Goal: Task Accomplishment & Management: Manage account settings

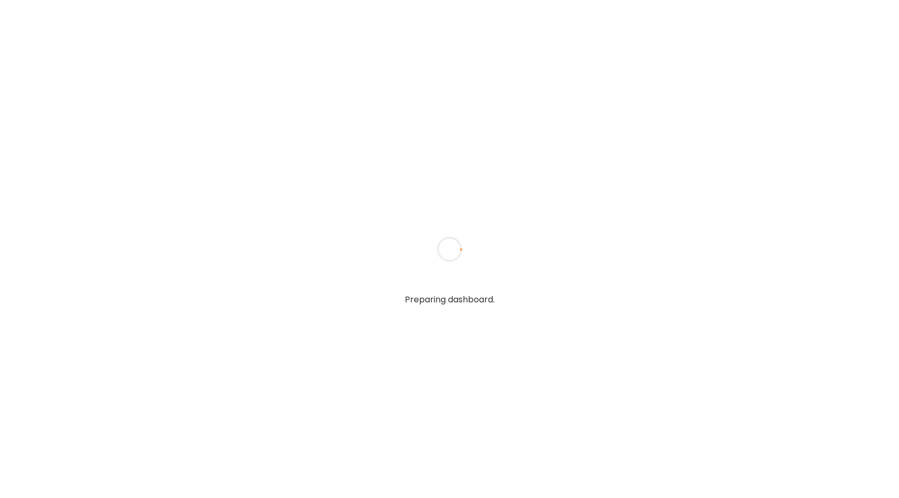
type input "**********"
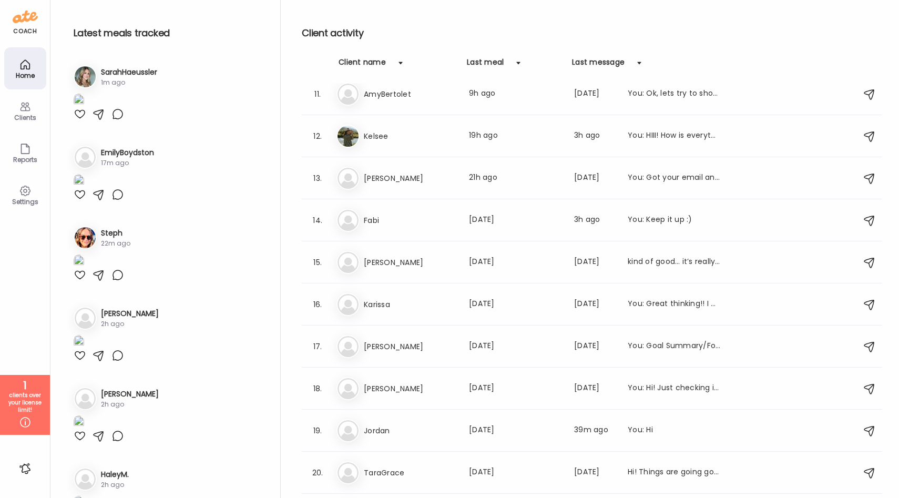
scroll to position [463, 0]
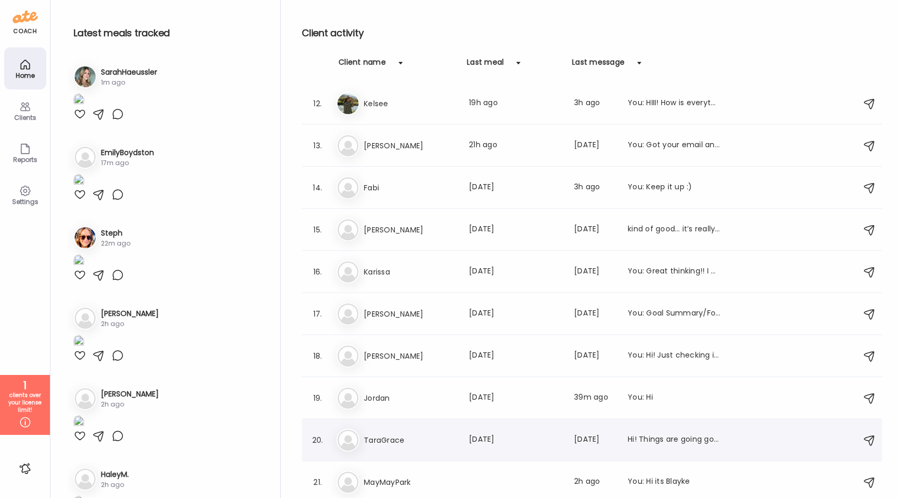
click at [423, 443] on h3 "TaraGrace" at bounding box center [410, 440] width 93 height 13
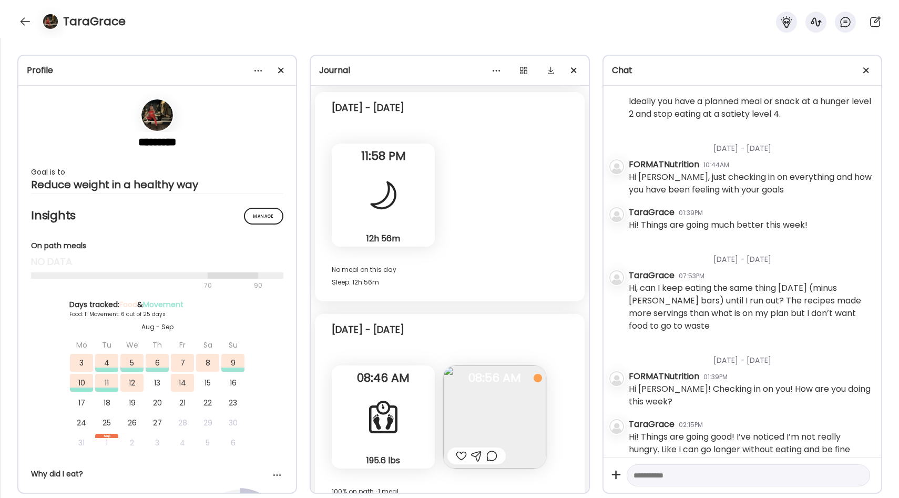
scroll to position [18091, 0]
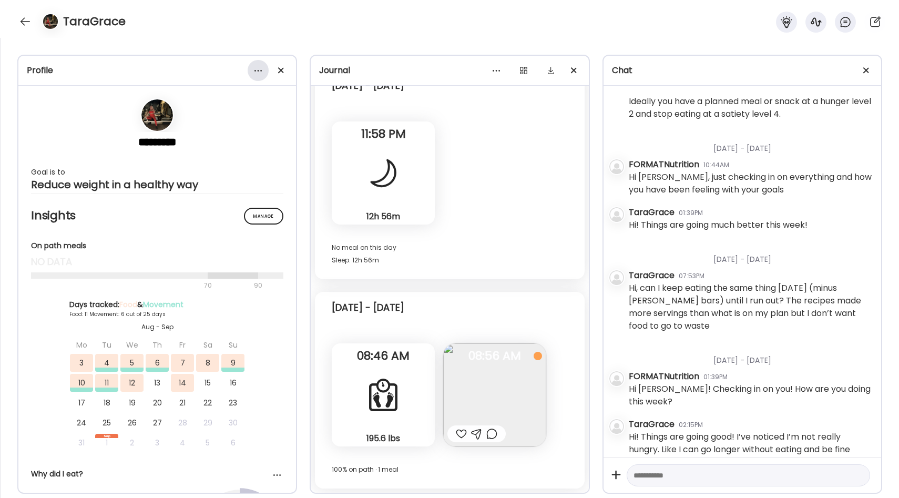
click at [259, 75] on div at bounding box center [258, 70] width 21 height 21
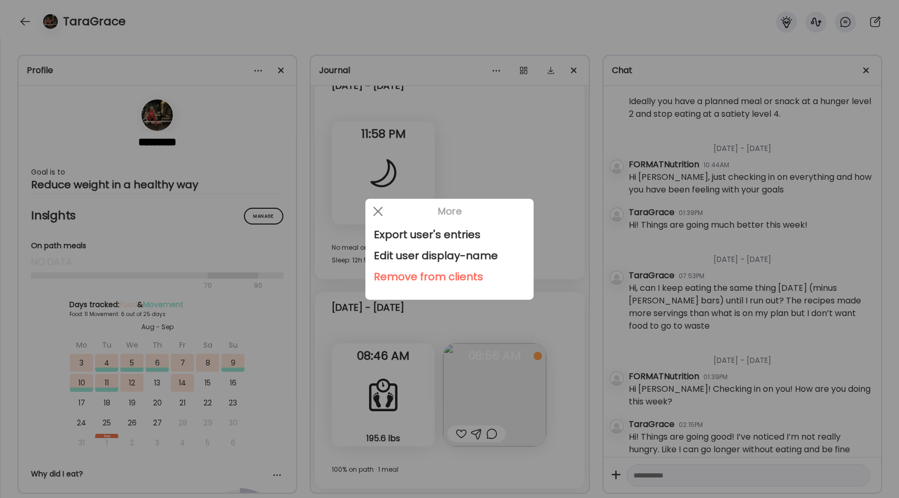
click at [423, 274] on div "Remove from clients" at bounding box center [449, 276] width 151 height 21
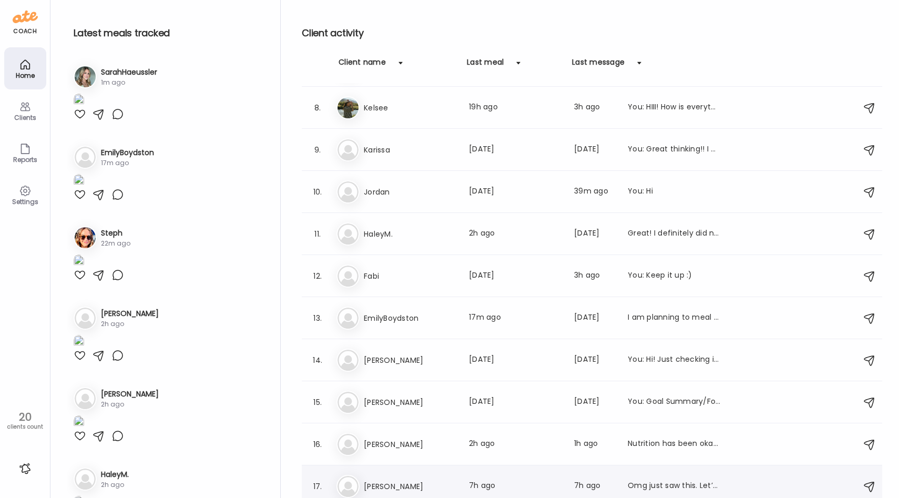
scroll to position [313, 0]
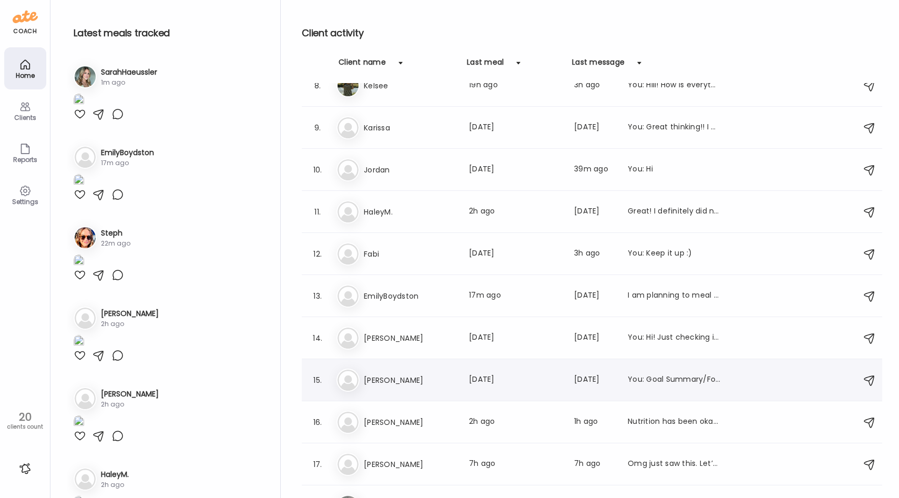
click at [442, 376] on h3 "[PERSON_NAME]" at bounding box center [410, 380] width 93 height 13
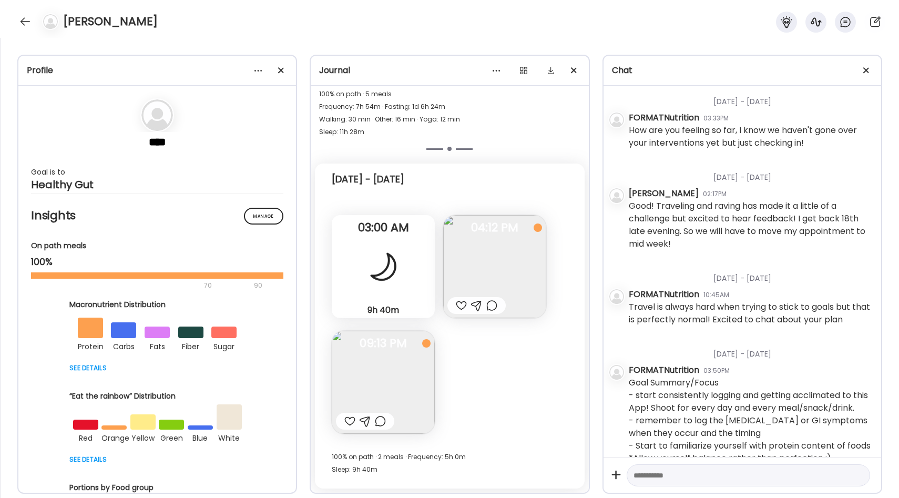
scroll to position [322, 0]
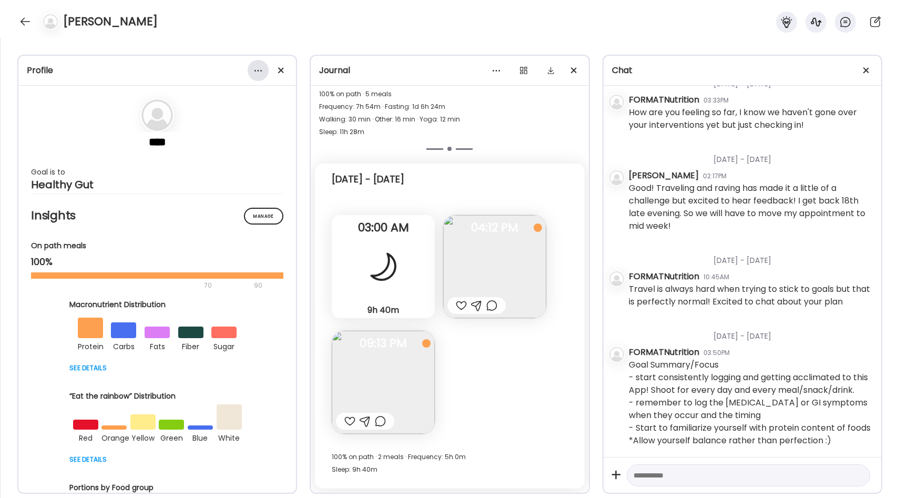
click at [261, 76] on div at bounding box center [258, 70] width 21 height 21
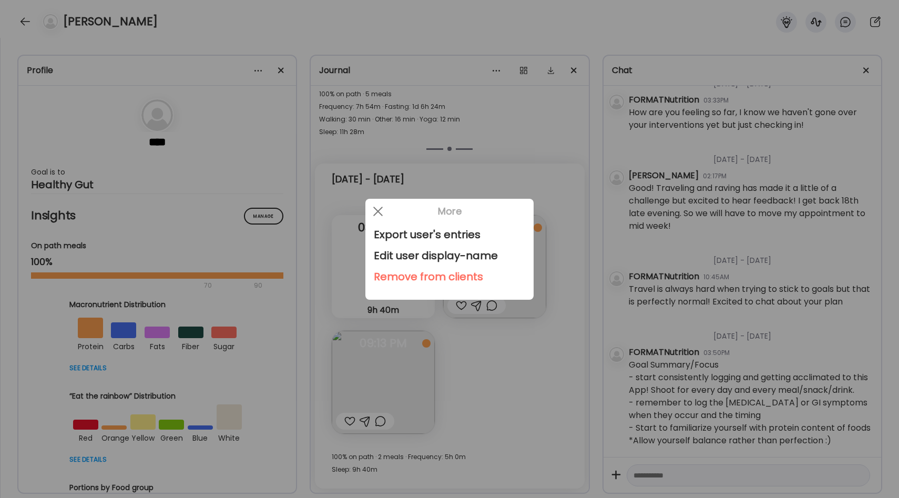
click at [398, 280] on div "Remove from clients" at bounding box center [449, 276] width 151 height 21
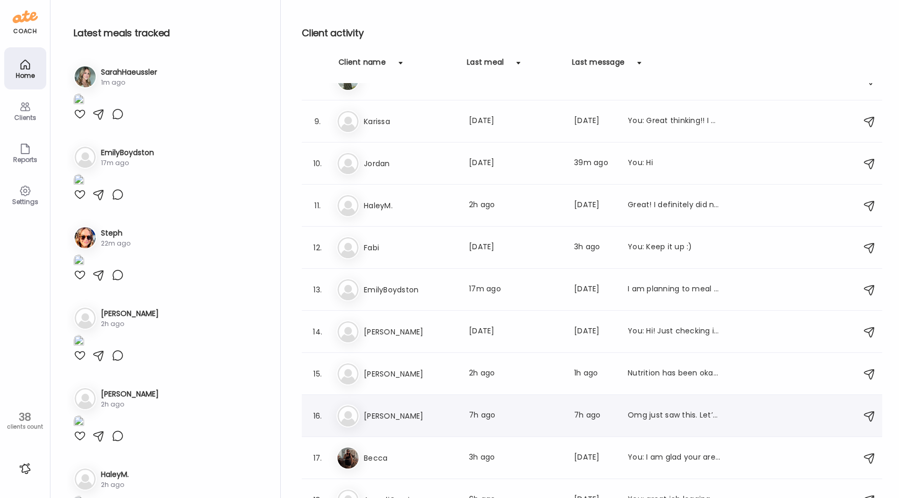
scroll to position [317, 0]
click at [456, 414] on div "Ca [PERSON_NAME] Last meal: 7h ago Last message: 7h ago Omg just saw this. Let’…" at bounding box center [594, 417] width 514 height 23
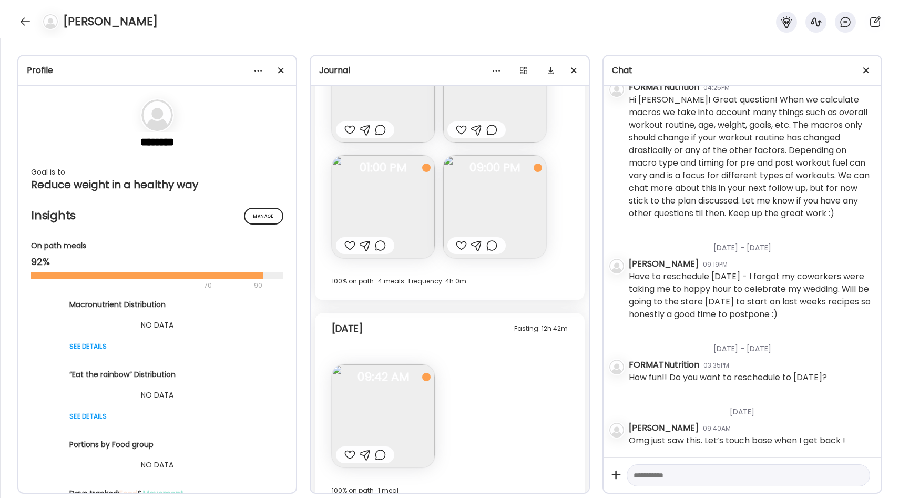
scroll to position [6026, 0]
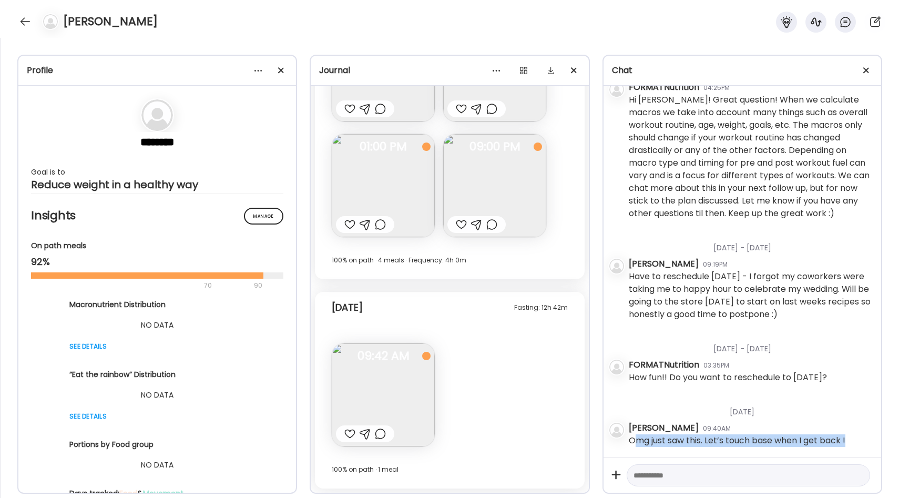
drag, startPoint x: 637, startPoint y: 442, endPoint x: 827, endPoint y: 451, distance: 190.5
click at [828, 452] on div "[DATE] - [DATE] [PERSON_NAME] 01:38PM Do my macro goals change depending on if …" at bounding box center [743, 271] width 278 height 371
click at [802, 441] on div "Omg just saw this. Let’s touch base when I get back !" at bounding box center [737, 440] width 217 height 13
click at [684, 473] on textarea at bounding box center [739, 475] width 211 height 13
click at [28, 24] on div at bounding box center [25, 21] width 17 height 17
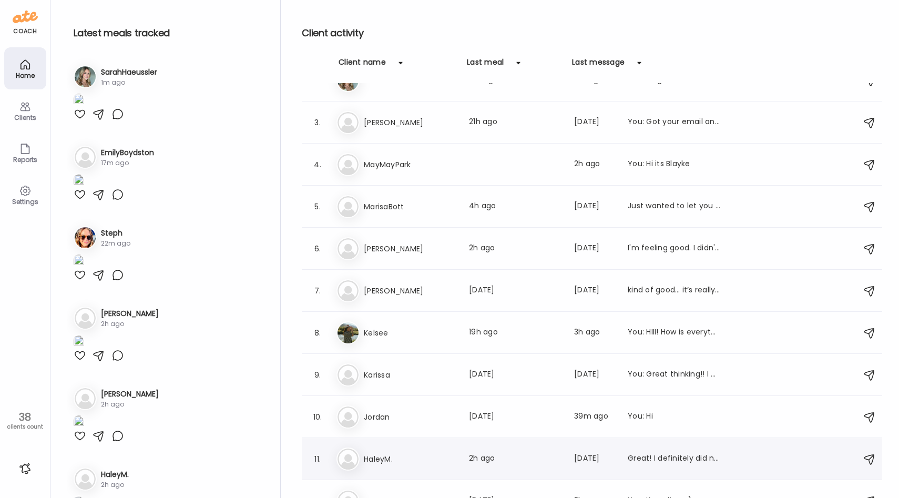
scroll to position [0, 0]
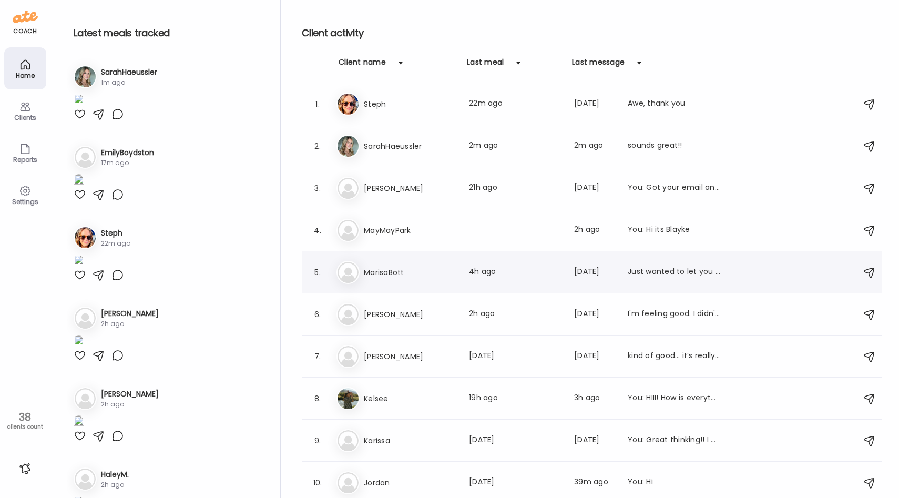
click at [410, 277] on h3 "MarisaBott" at bounding box center [410, 272] width 93 height 13
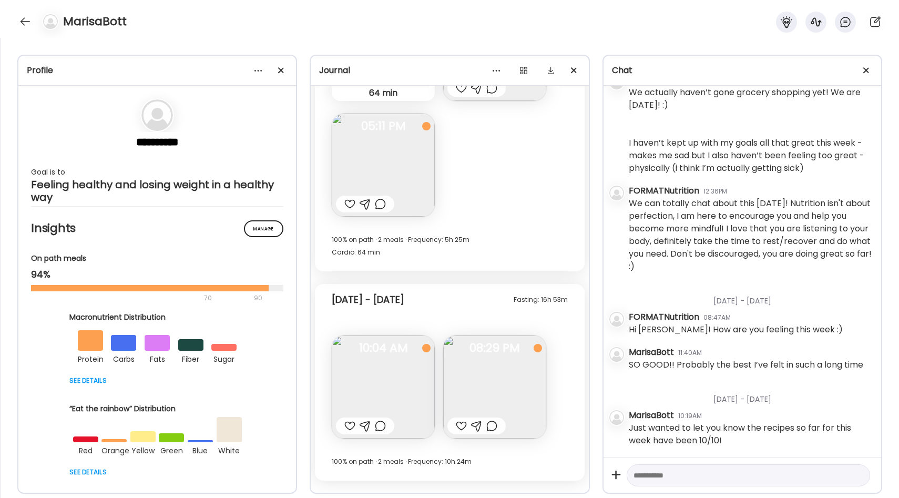
scroll to position [12915, 0]
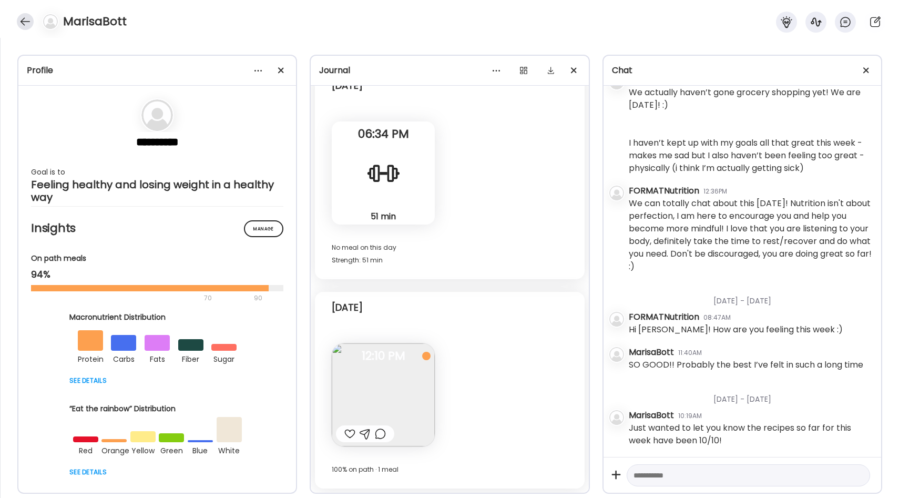
click at [25, 18] on div at bounding box center [25, 21] width 17 height 17
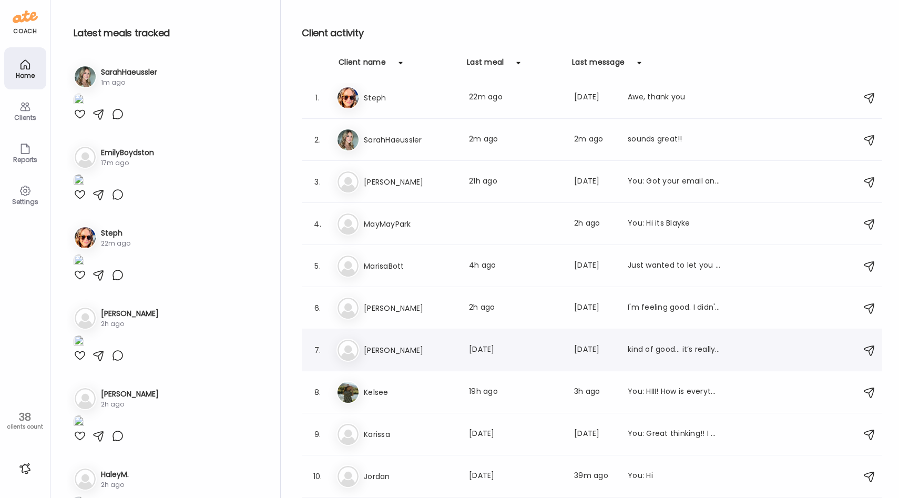
scroll to position [7, 0]
click at [441, 305] on h3 "[PERSON_NAME]" at bounding box center [410, 307] width 93 height 13
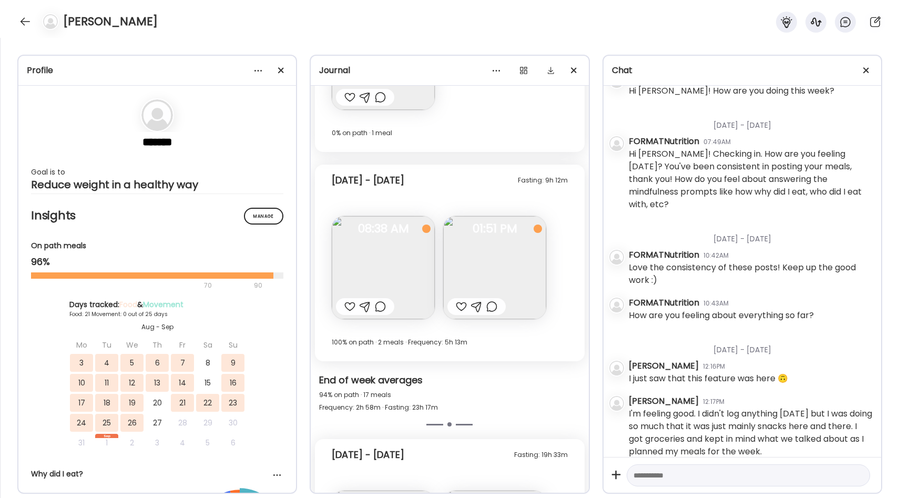
scroll to position [8607, 0]
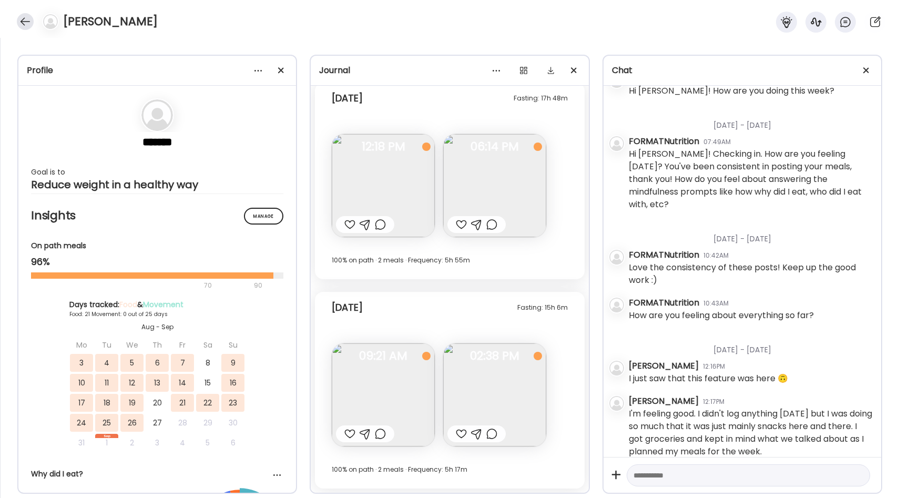
click at [29, 19] on div at bounding box center [25, 21] width 17 height 17
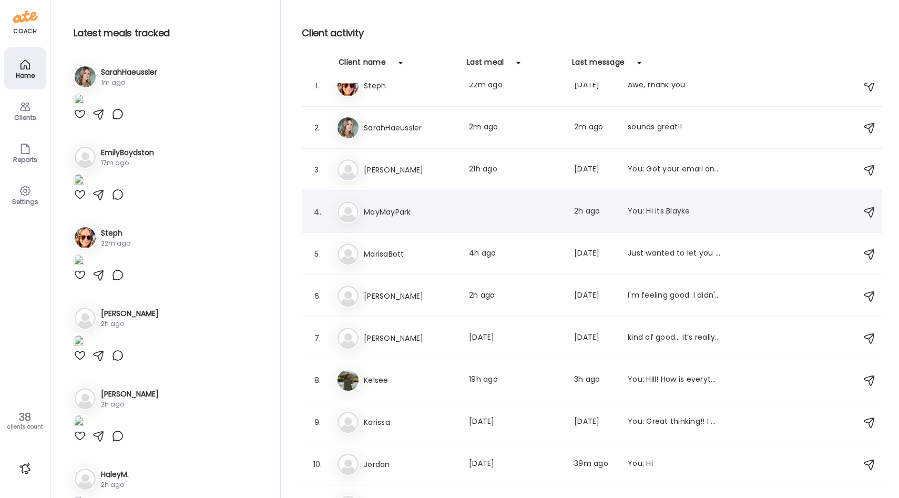
scroll to position [19, 0]
click at [408, 164] on h3 "[PERSON_NAME]" at bounding box center [410, 168] width 93 height 13
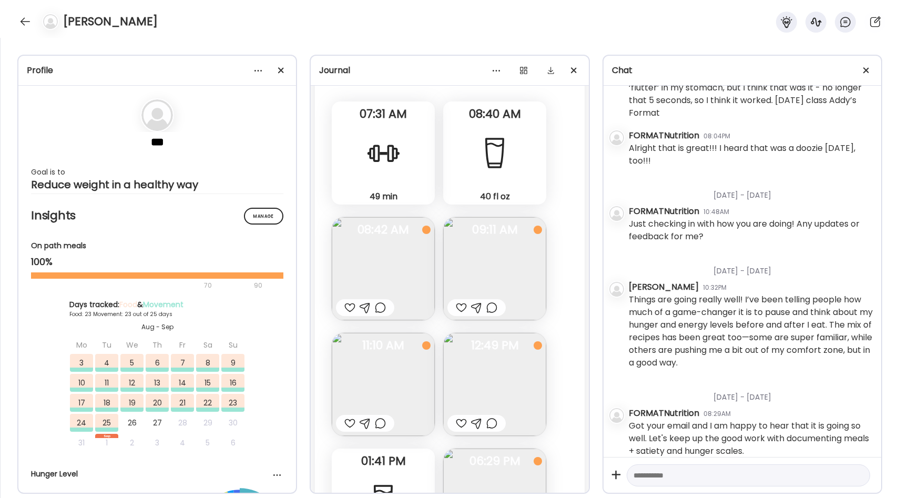
scroll to position [29098, 0]
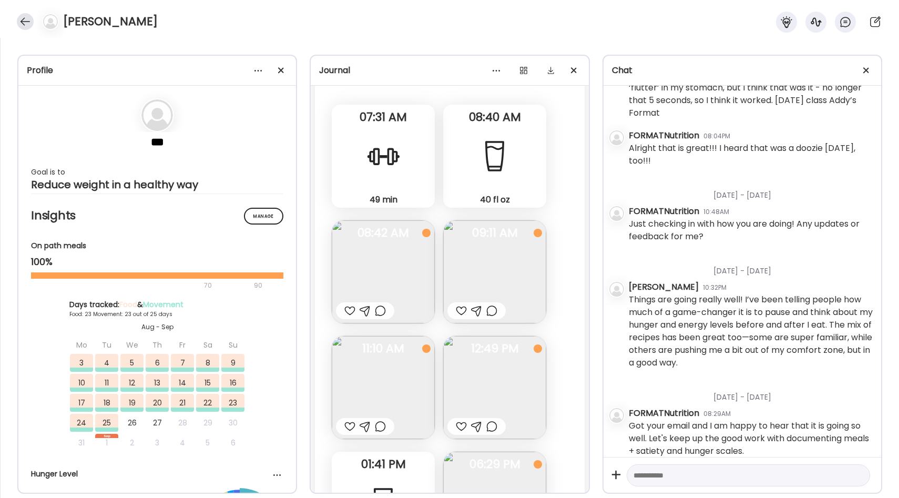
click at [26, 26] on div at bounding box center [25, 21] width 17 height 17
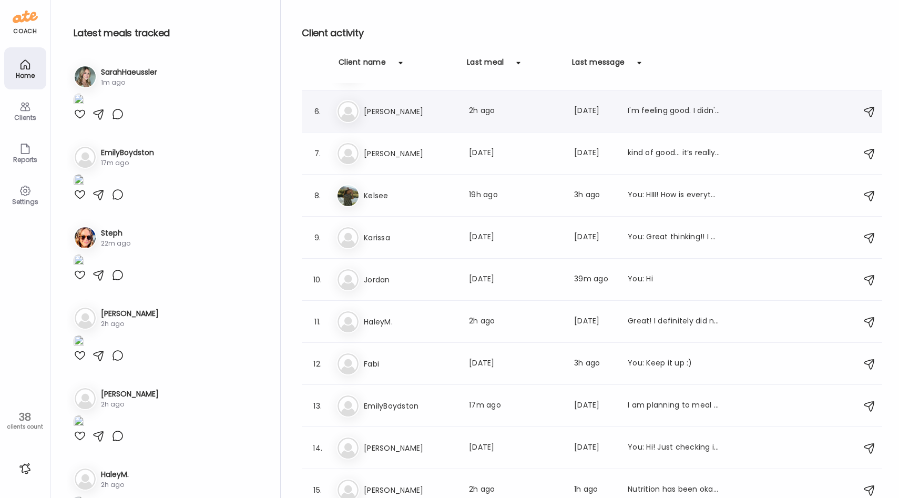
scroll to position [379, 0]
